Goal: Task Accomplishment & Management: Manage account settings

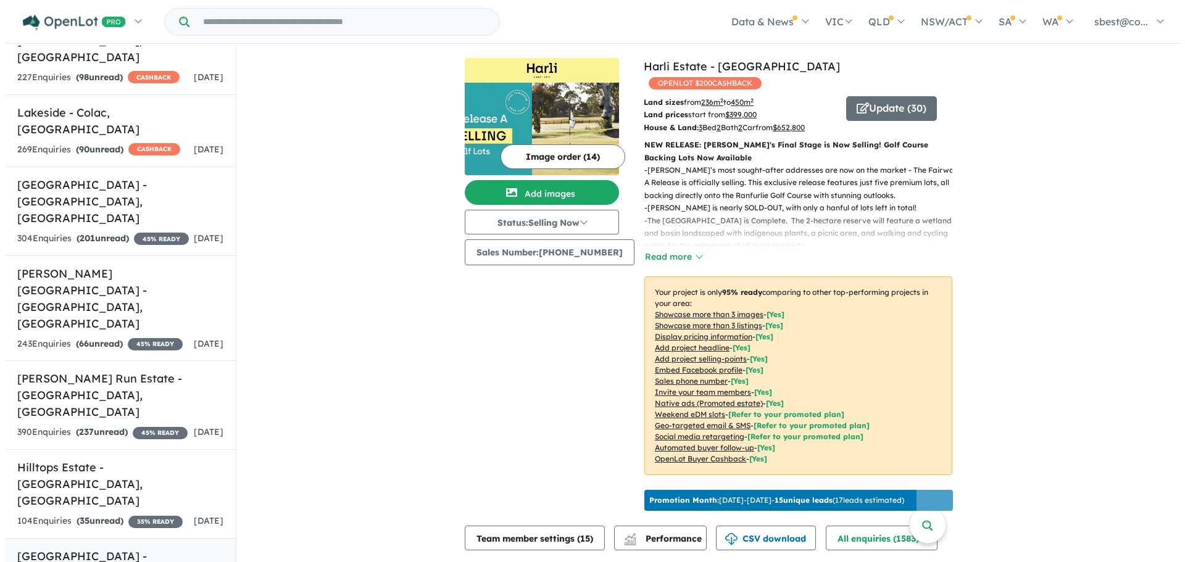
scroll to position [1173, 0]
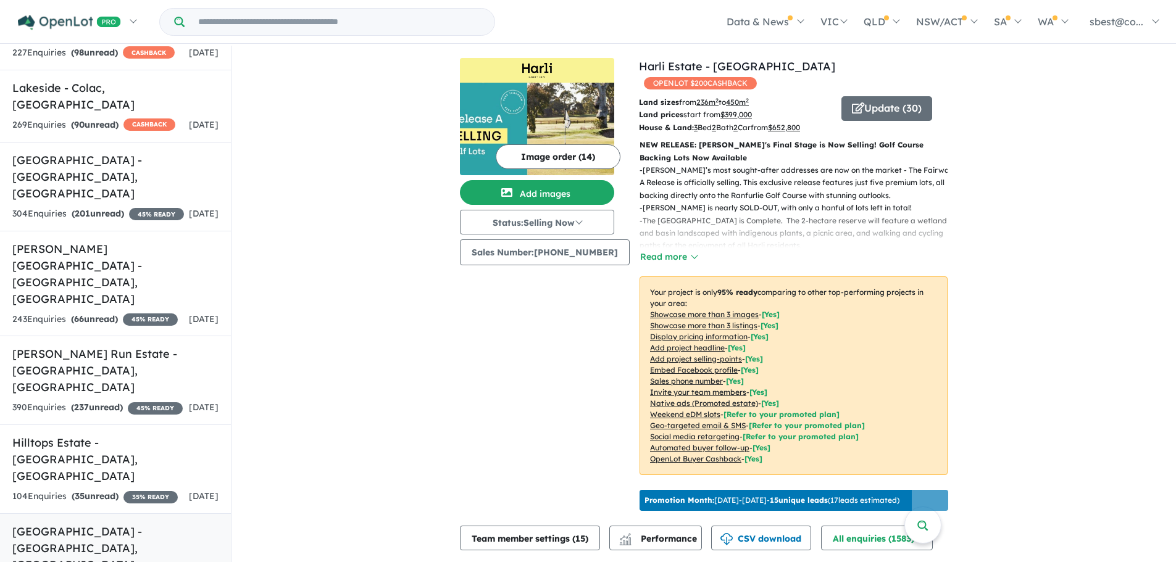
click at [135, 523] on h5 "[GEOGRAPHIC_DATA] - [GEOGRAPHIC_DATA] , [GEOGRAPHIC_DATA]" at bounding box center [115, 548] width 206 height 50
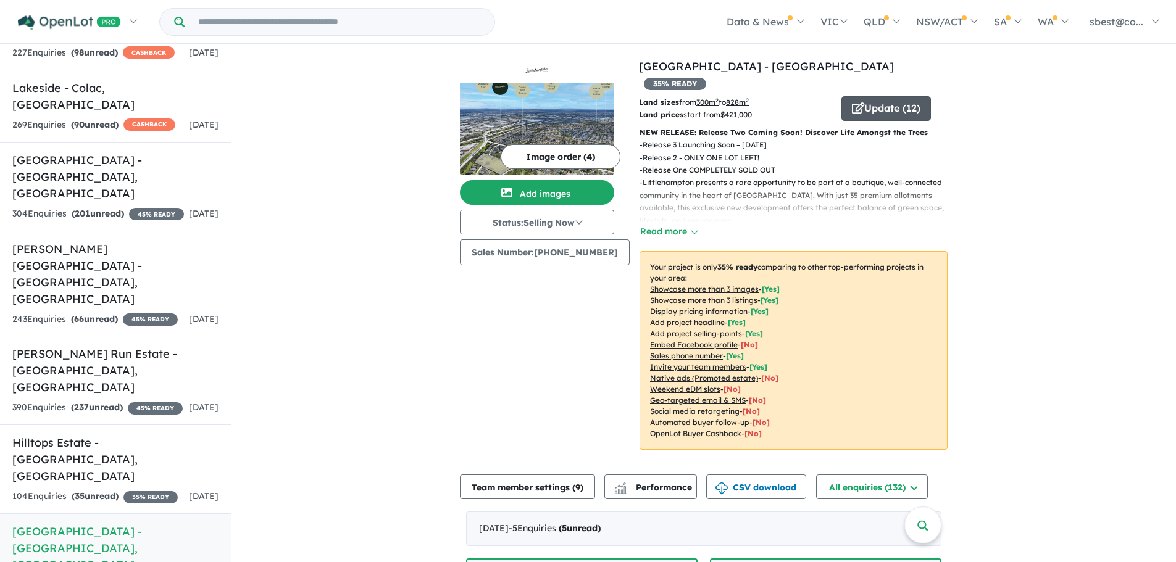
click at [876, 96] on button "Update ( 12 )" at bounding box center [885, 108] width 89 height 25
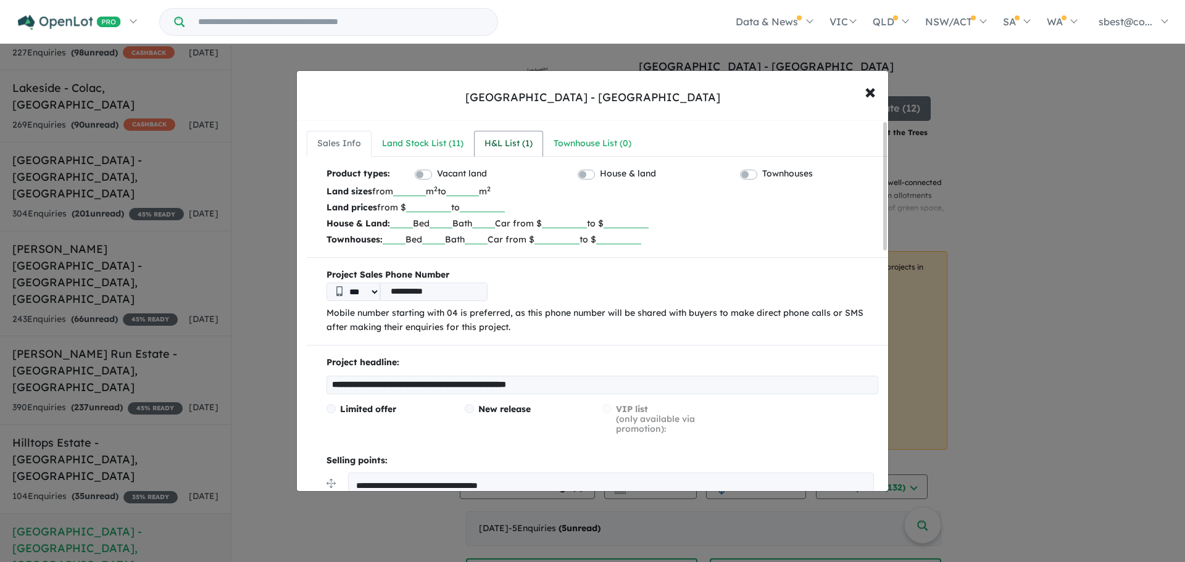
click at [514, 145] on div "H&L List ( 1 )" at bounding box center [509, 143] width 48 height 15
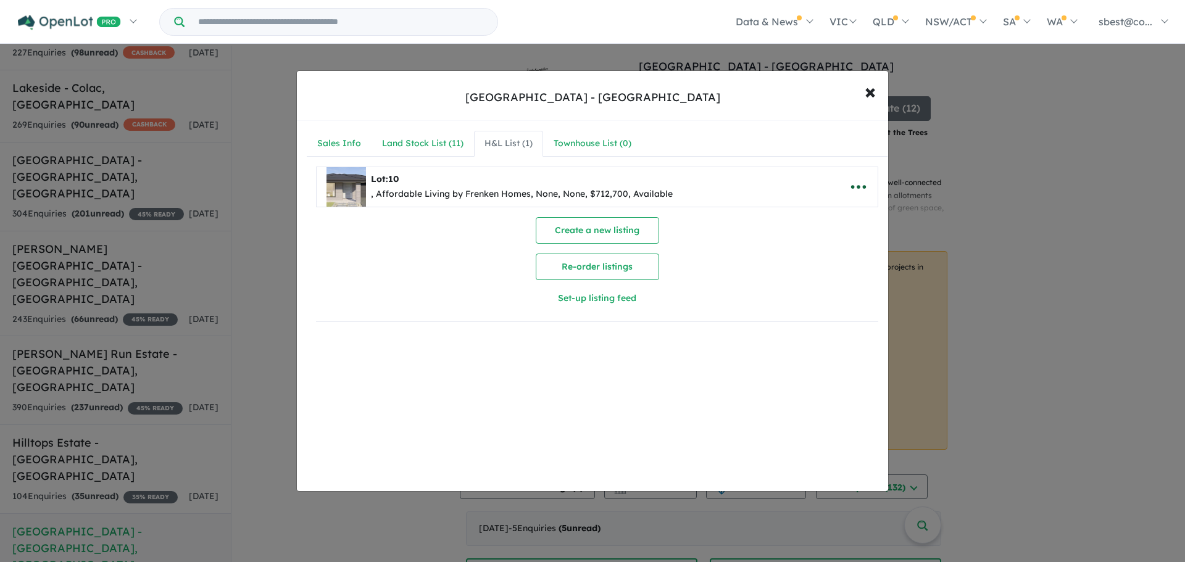
click at [853, 191] on icon "button" at bounding box center [858, 187] width 19 height 19
click at [826, 220] on link "Edit" at bounding box center [831, 217] width 91 height 28
select select "**"
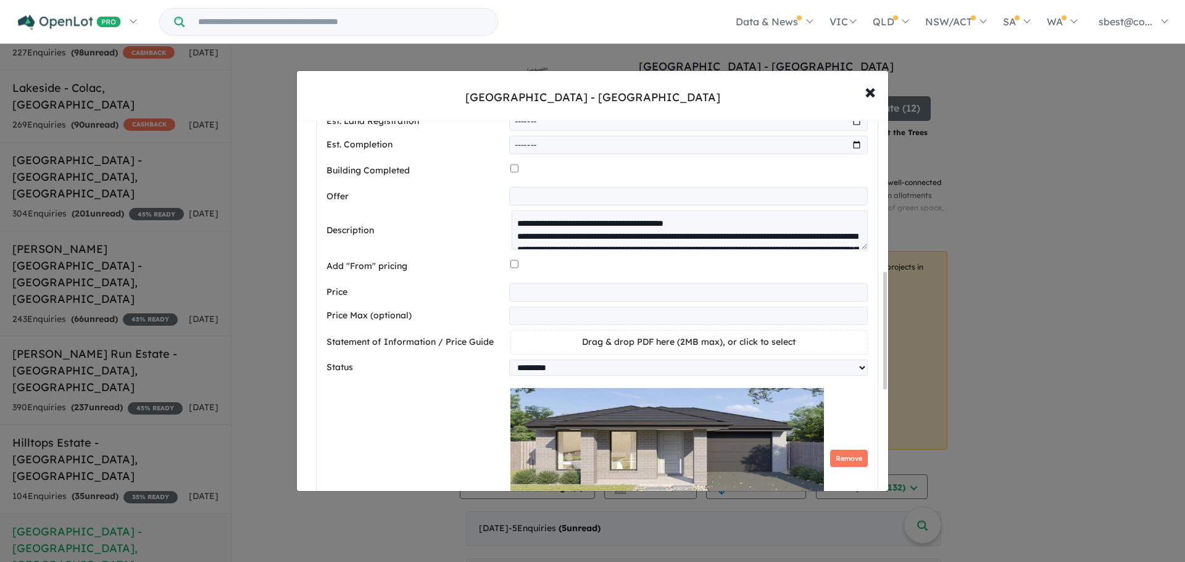
scroll to position [494, 0]
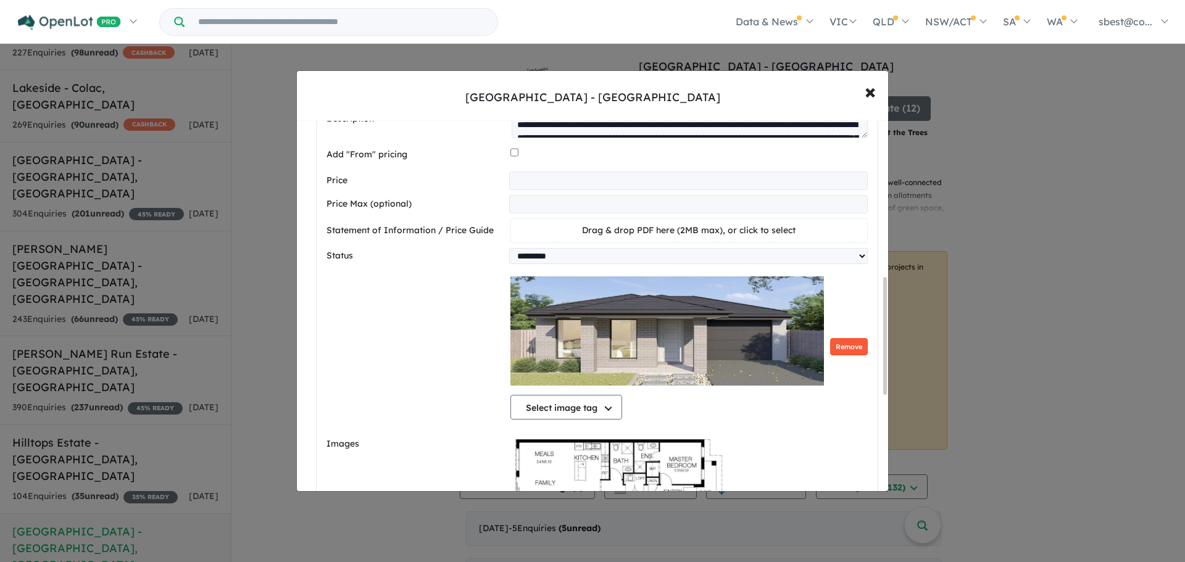
click at [858, 354] on button "Remove" at bounding box center [849, 347] width 38 height 18
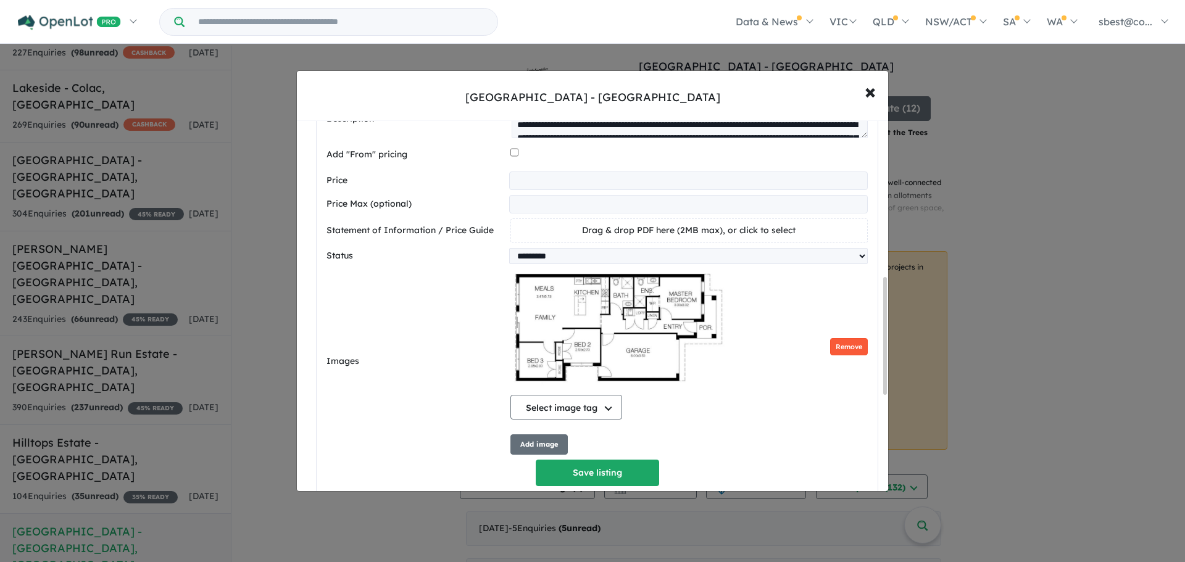
click at [835, 356] on button "Remove" at bounding box center [849, 347] width 38 height 18
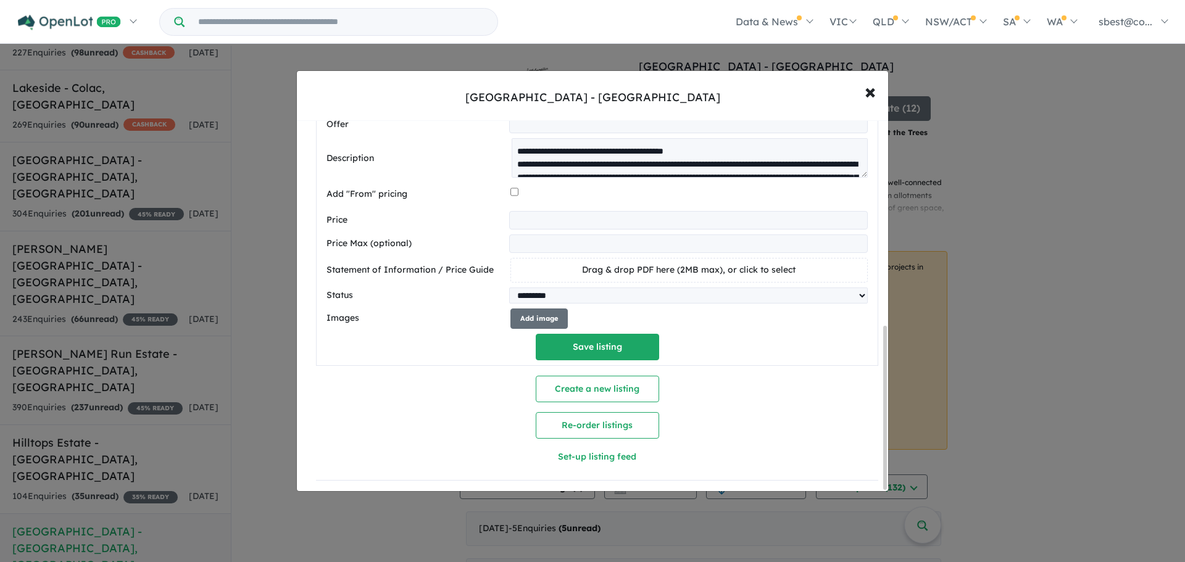
scroll to position [466, 0]
click at [552, 317] on button "Add image" at bounding box center [538, 319] width 57 height 20
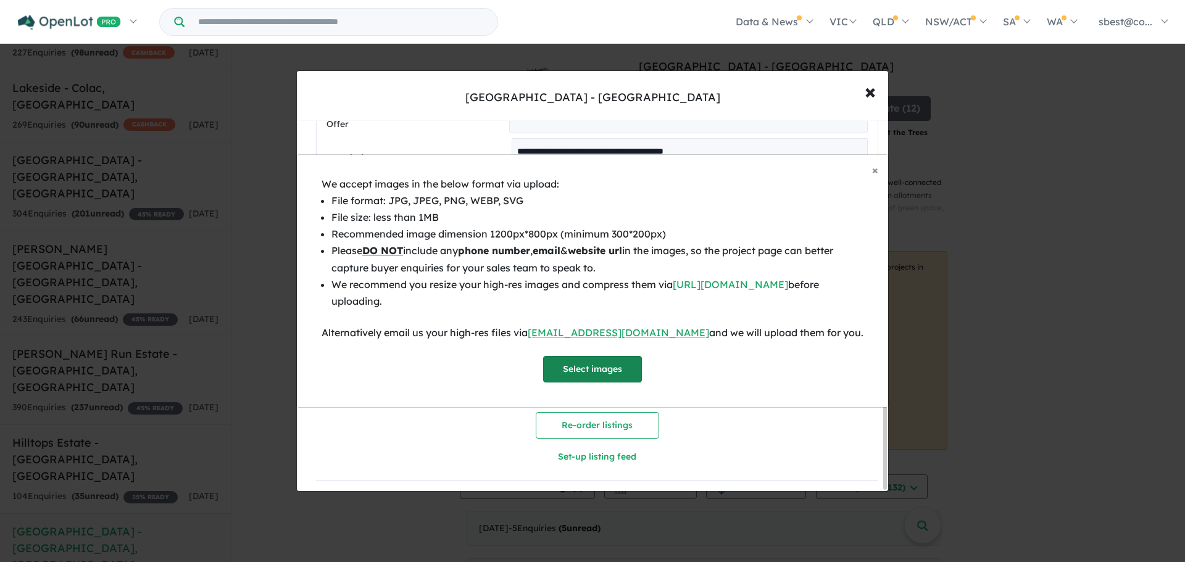
click at [588, 365] on button "Select images" at bounding box center [592, 369] width 99 height 27
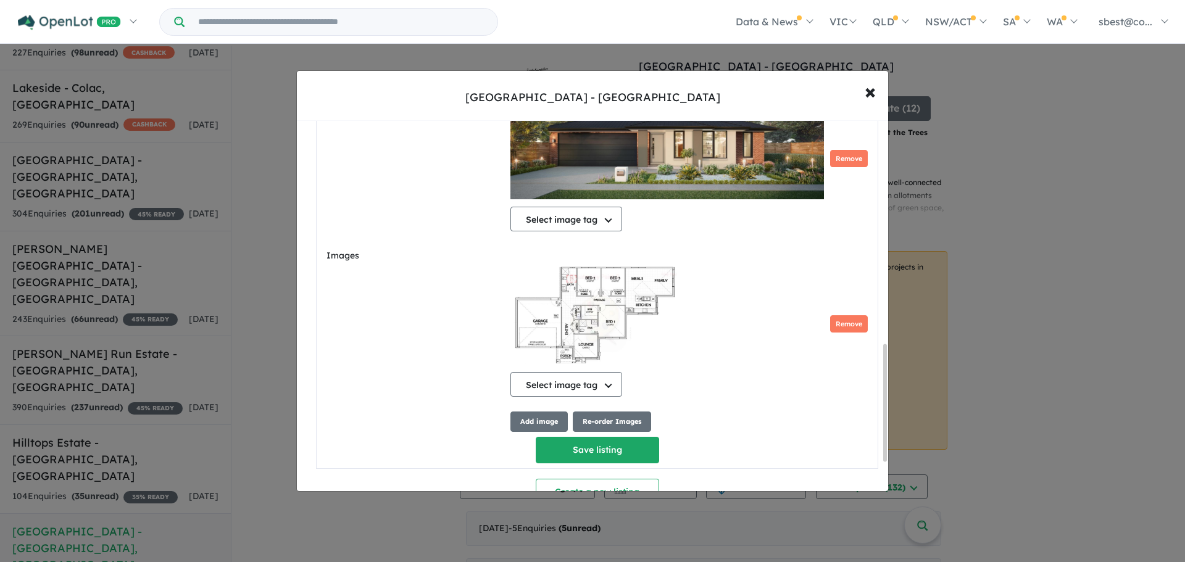
scroll to position [676, 0]
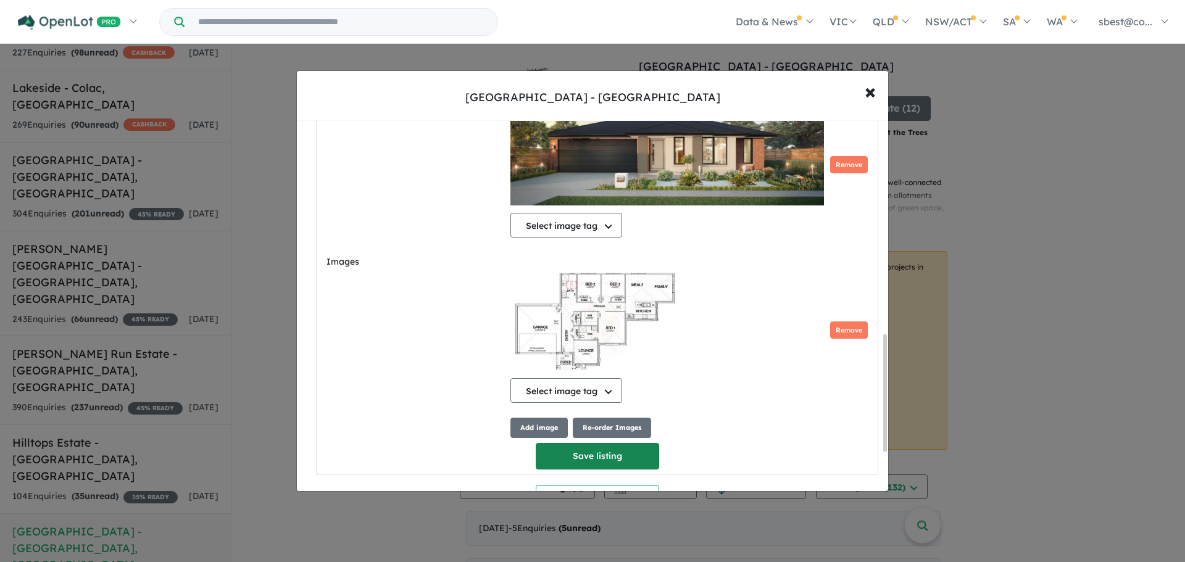
click at [623, 464] on button "Save listing" at bounding box center [597, 456] width 123 height 27
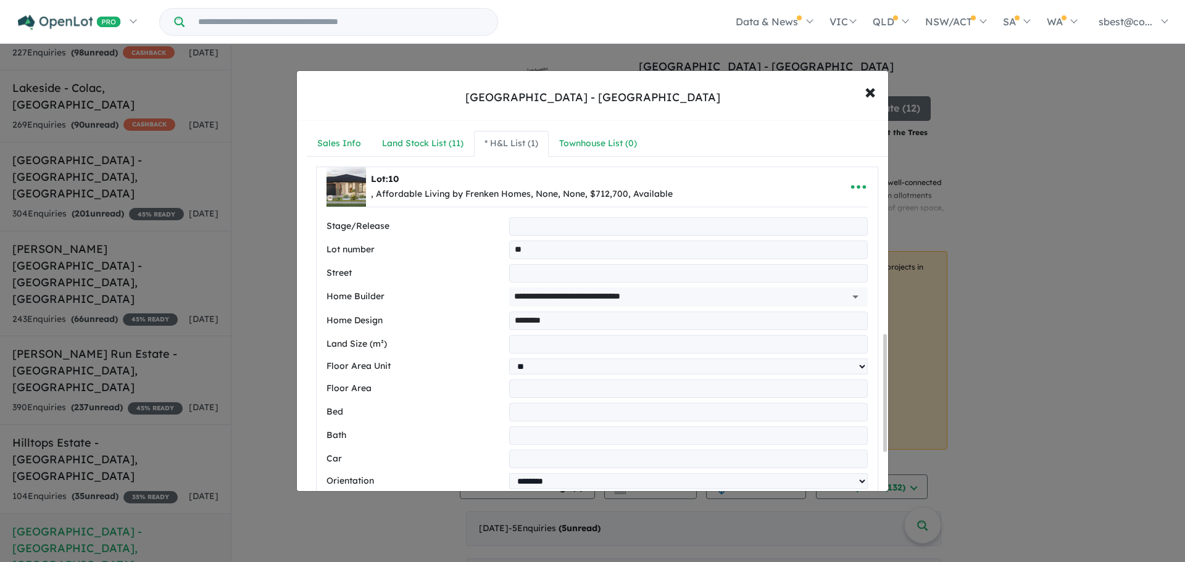
select select "**"
